Goal: Information Seeking & Learning: Learn about a topic

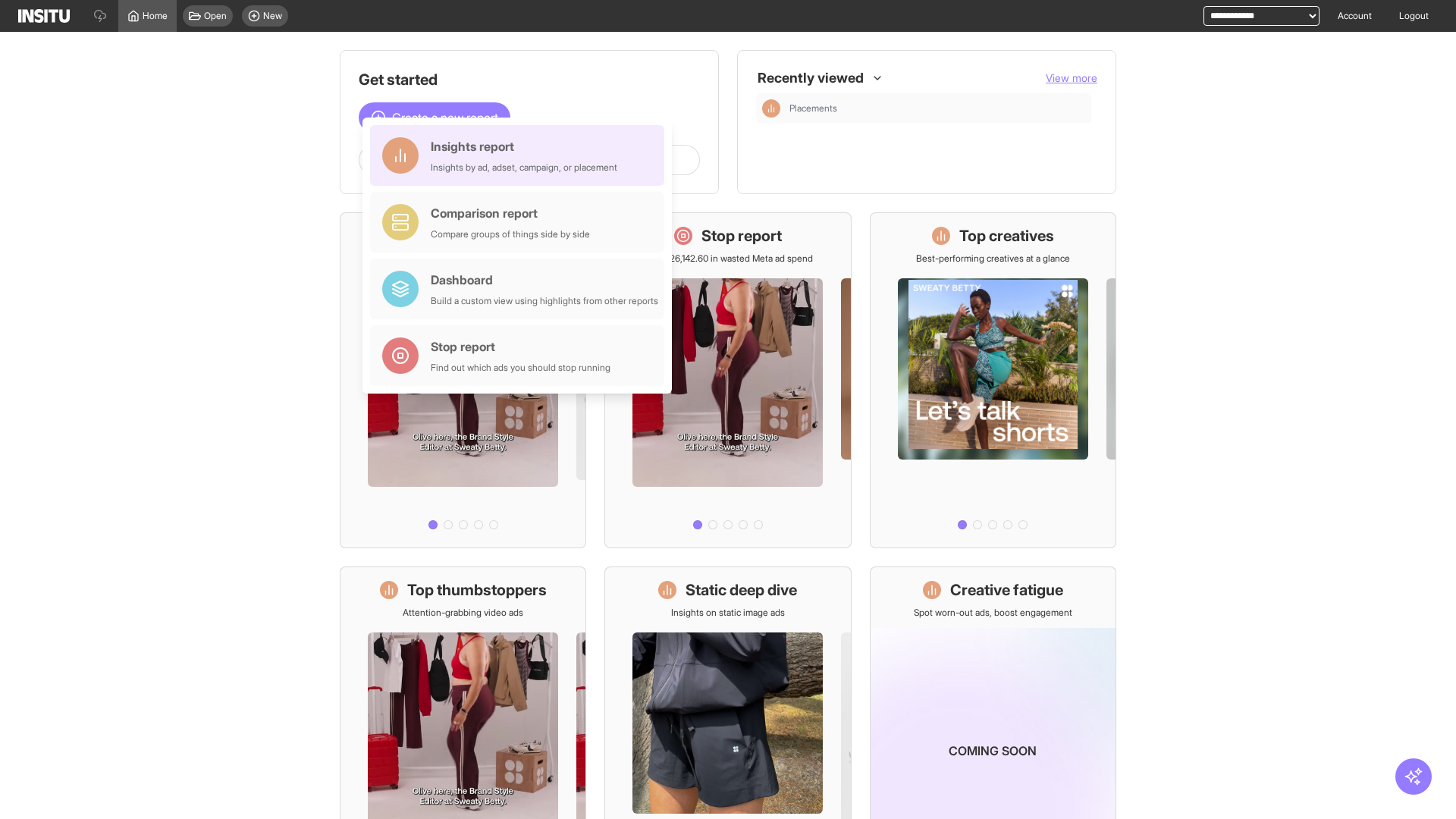
click at [521, 155] on div "Insights report Insights by ad, adset, campaign, or placement" at bounding box center [523, 155] width 186 height 37
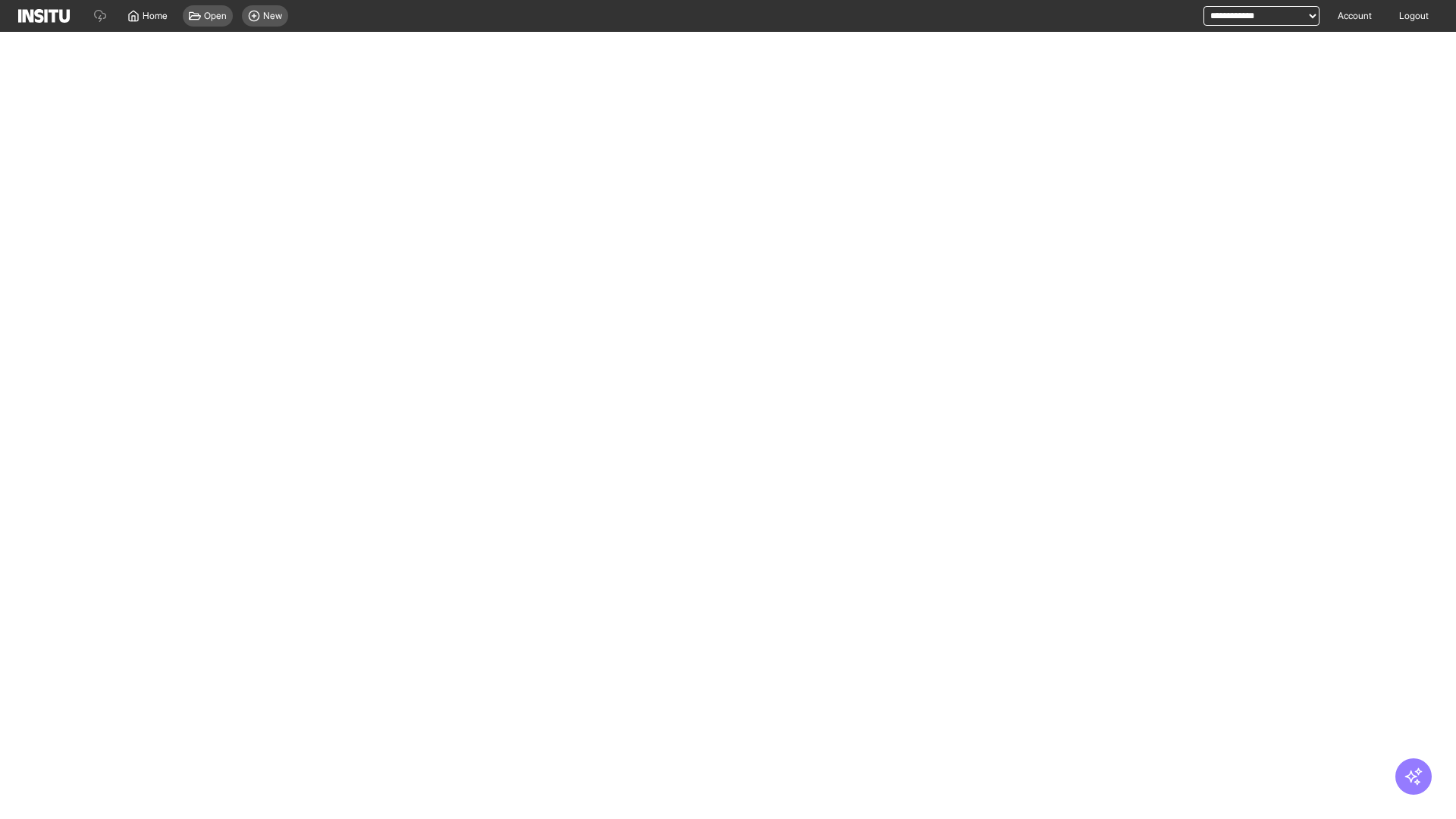
select select "**"
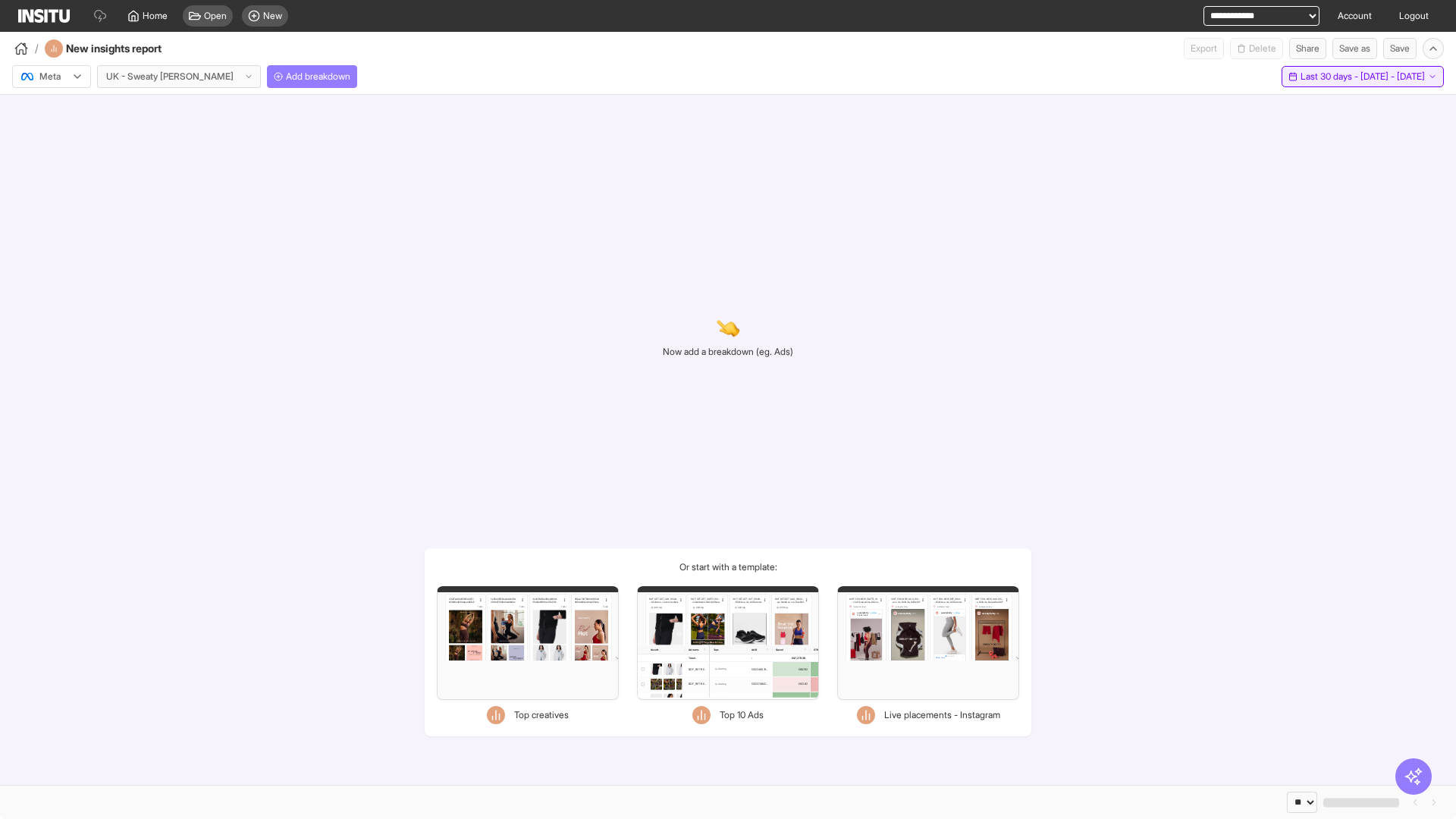
click at [1329, 77] on span "Last 30 days - [DATE] - [DATE]" at bounding box center [1362, 77] width 125 height 12
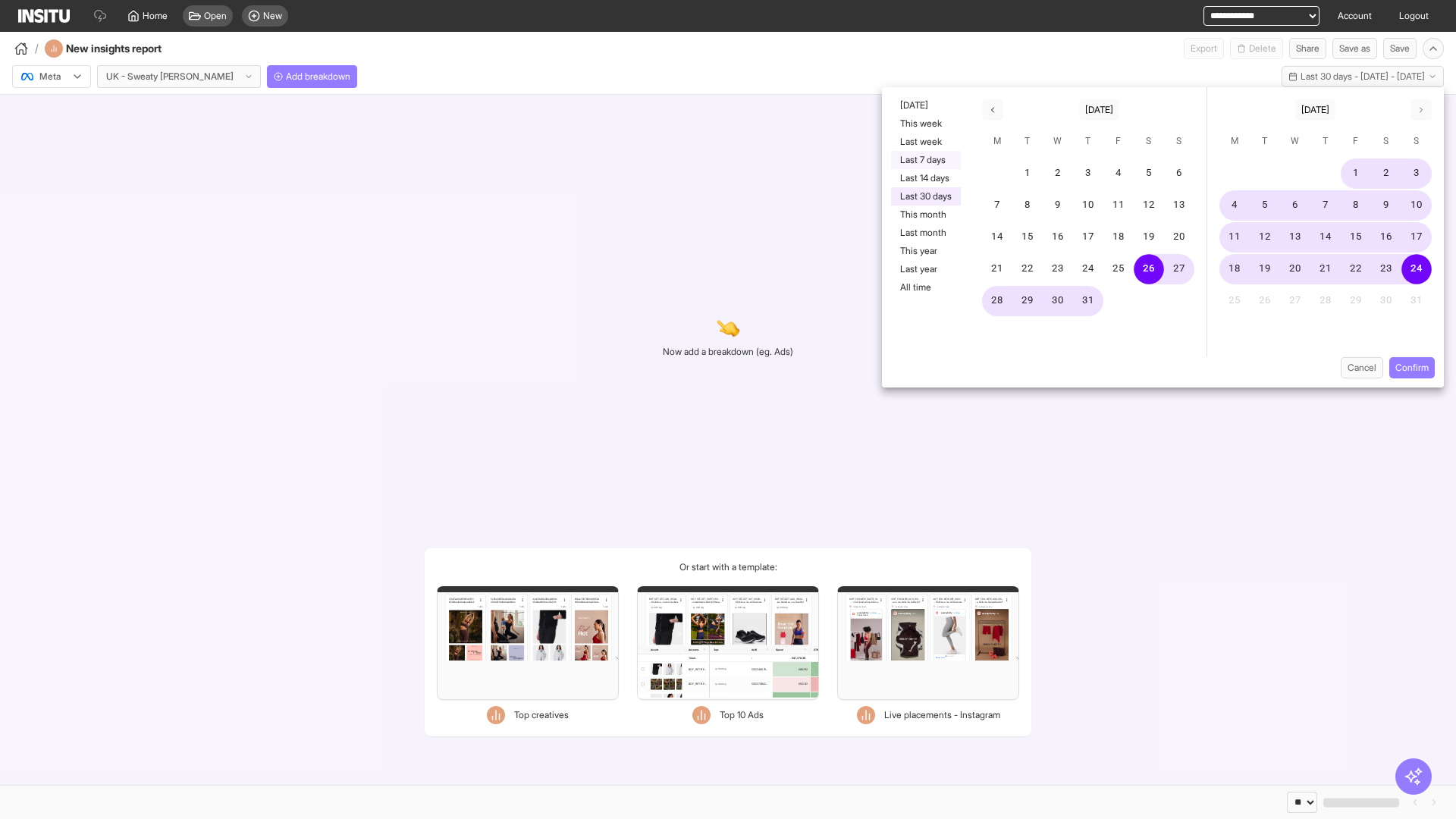
click at [925, 160] on button "Last 7 days" at bounding box center [926, 160] width 70 height 18
